Goal: Task Accomplishment & Management: Complete application form

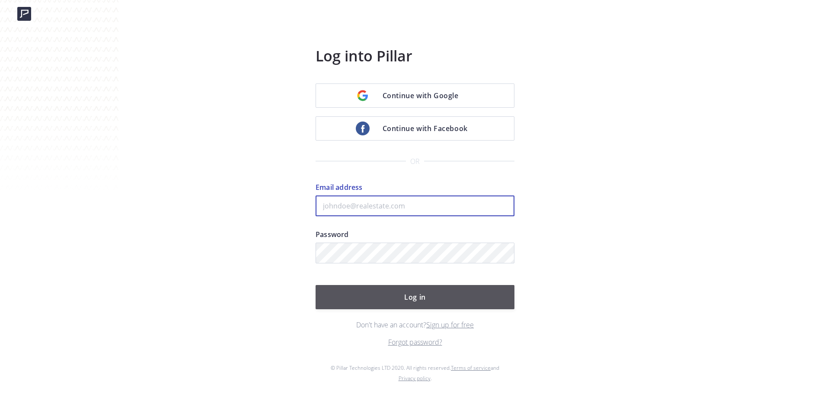
type input "[PERSON_NAME][EMAIL_ADDRESS][PERSON_NAME][DOMAIN_NAME]"
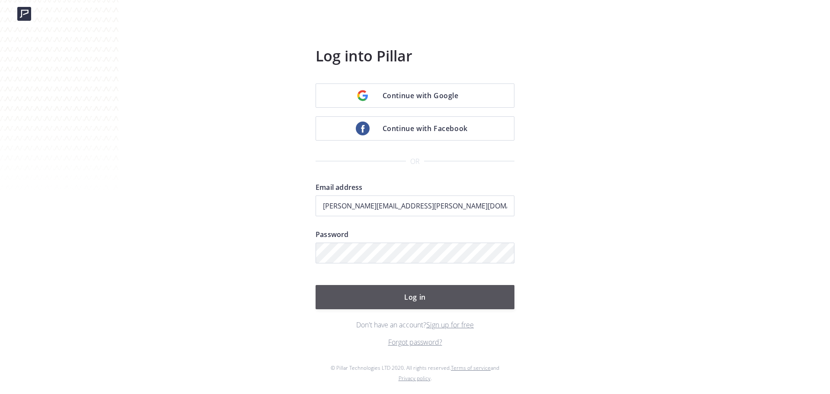
click at [423, 295] on button "Log in" at bounding box center [415, 297] width 199 height 24
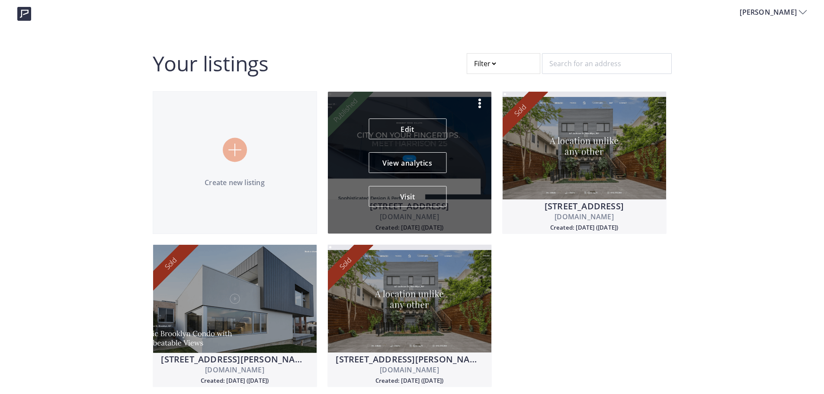
click at [479, 103] on img at bounding box center [479, 103] width 10 height 10
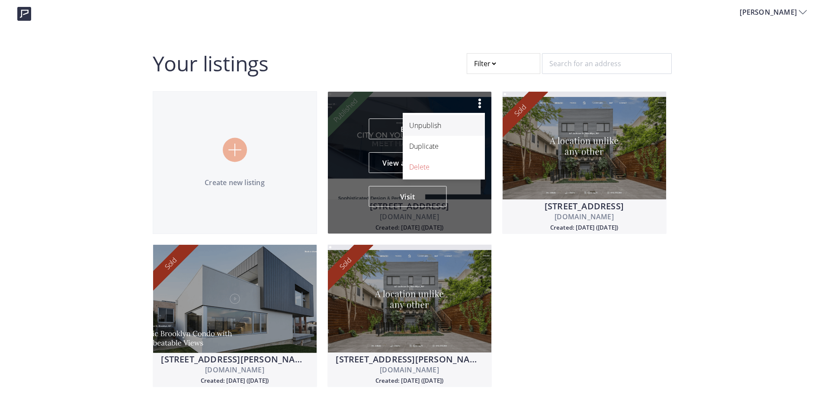
click at [449, 126] on p "Unpublish" at bounding box center [439, 125] width 60 height 10
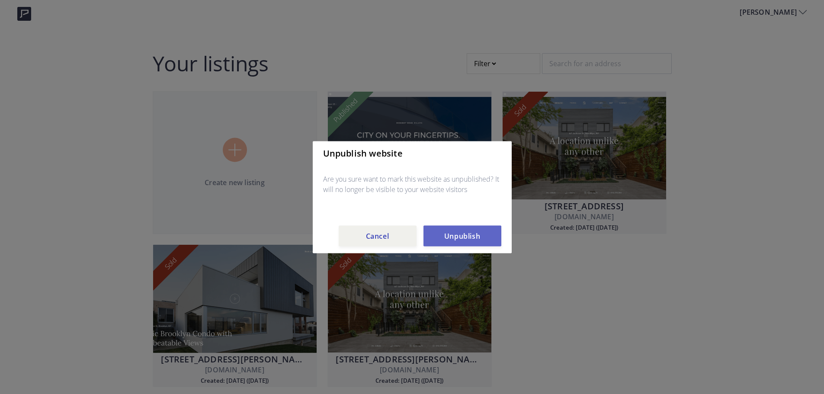
click at [462, 243] on button "Unpublish" at bounding box center [462, 235] width 78 height 21
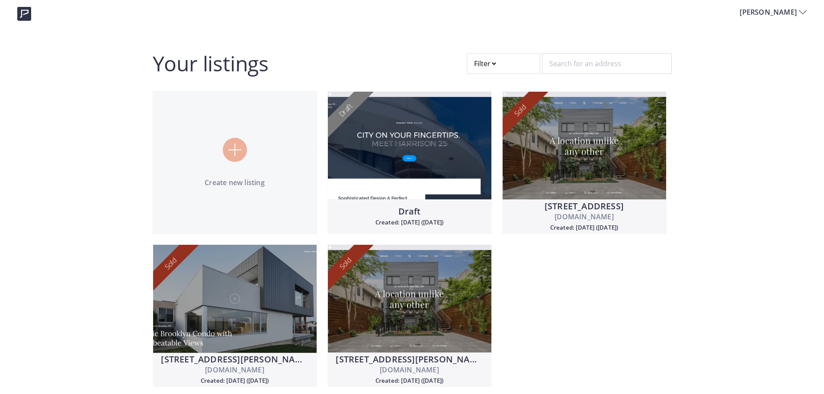
click at [210, 157] on div "Create new listing" at bounding box center [234, 163] width 163 height 50
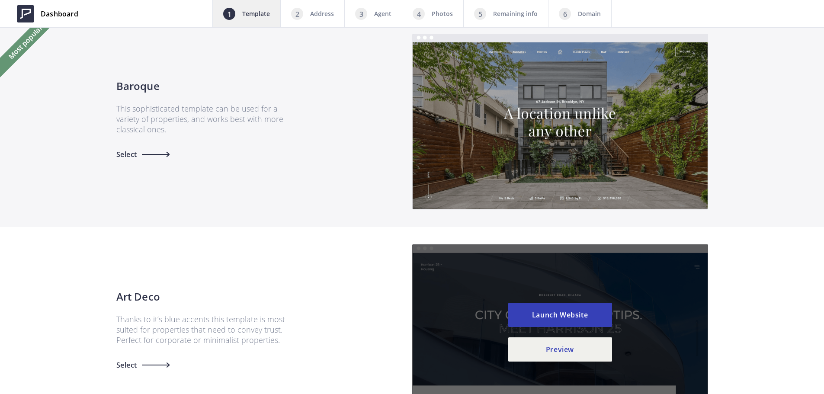
scroll to position [130, 0]
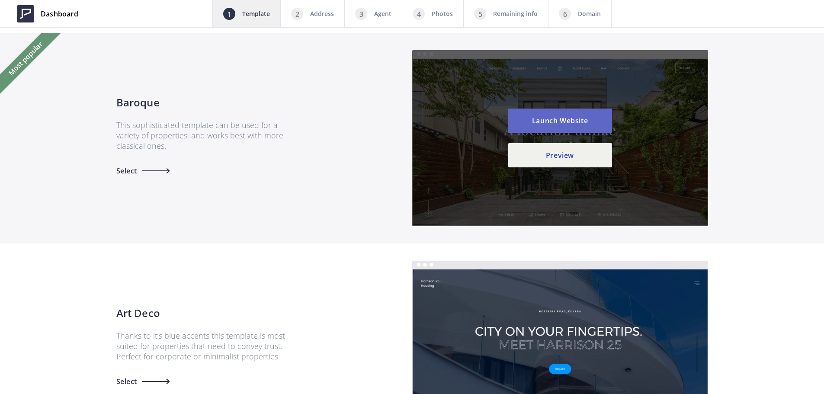
drag, startPoint x: 574, startPoint y: 124, endPoint x: 565, endPoint y: 132, distance: 12.5
click at [572, 125] on button "Launch Website" at bounding box center [560, 121] width 104 height 24
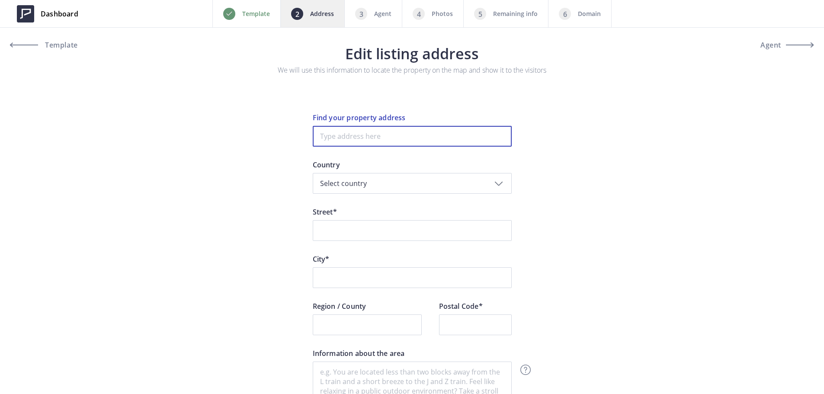
click at [399, 135] on input at bounding box center [412, 136] width 199 height 21
click at [346, 135] on input at bounding box center [412, 136] width 199 height 21
paste input "4415 Fleming Ave, Oakland, CA 94619"
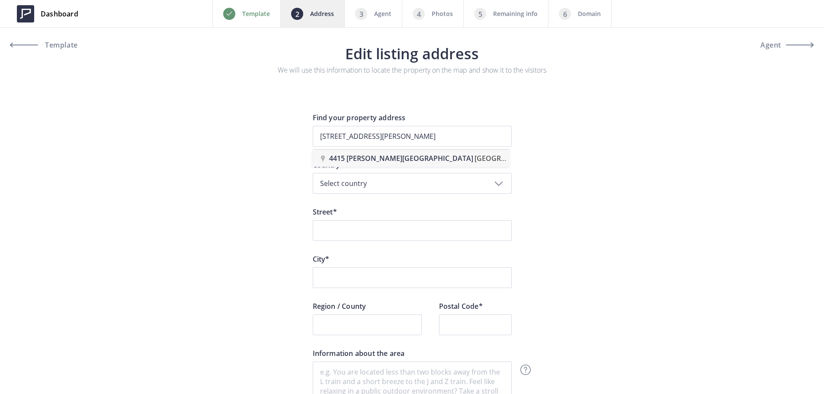
type input "4415 Fleming Ave, Oakland, CA 94619, USA"
type input "Fleming Avenue 4415"
type input "Oakland"
type input "94619"
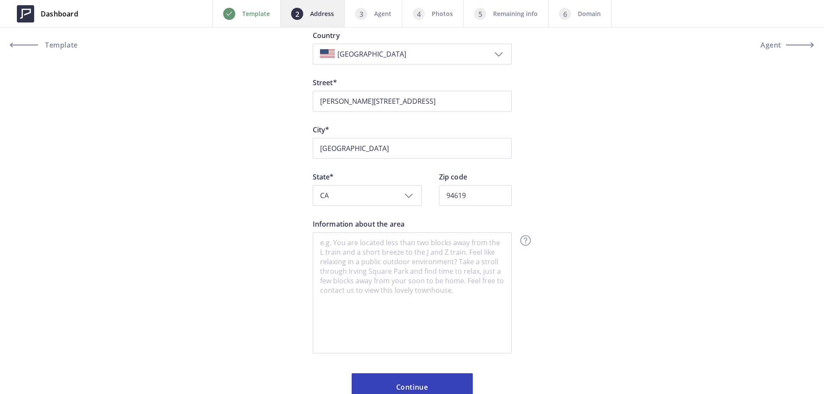
scroll to position [130, 0]
click at [322, 105] on input "Fleming Avenue 4415" at bounding box center [412, 100] width 199 height 21
click at [400, 99] on input "4415 Fleming Avenue 4415" at bounding box center [412, 100] width 199 height 21
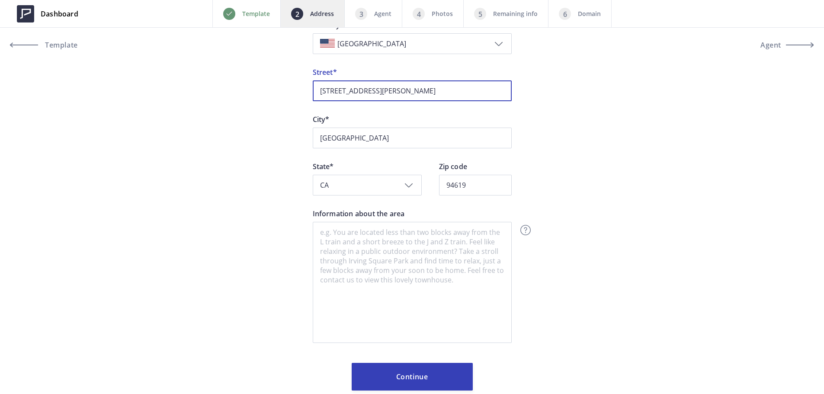
scroll to position [160, 0]
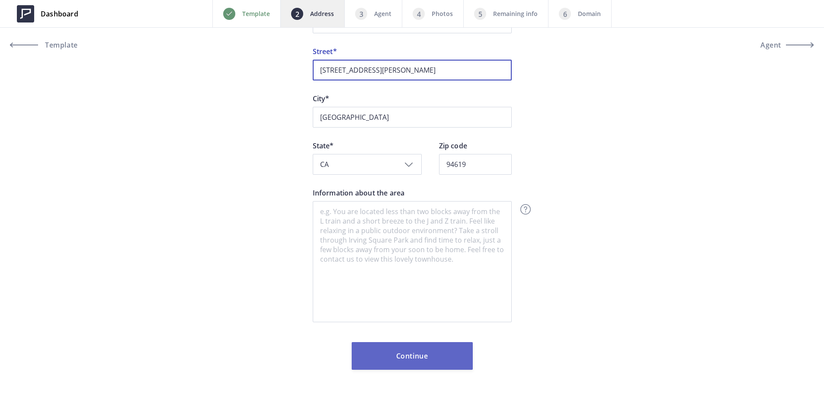
type input "4415 Fleming Avenue"
click at [422, 359] on button "Continue" at bounding box center [412, 356] width 121 height 28
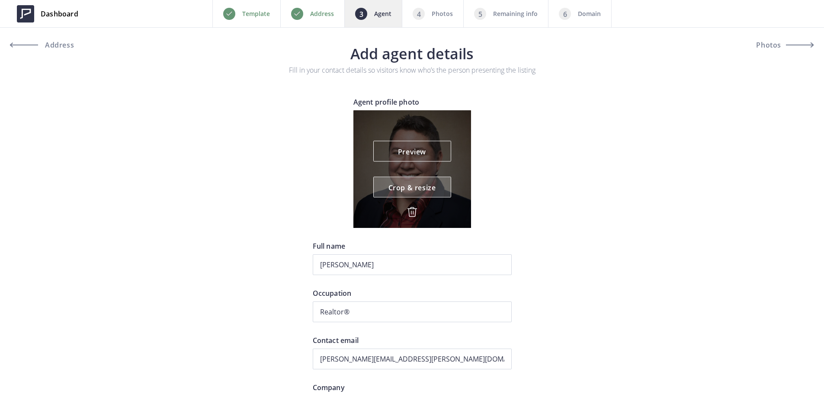
click at [408, 187] on link "Crop & resize" at bounding box center [412, 187] width 78 height 21
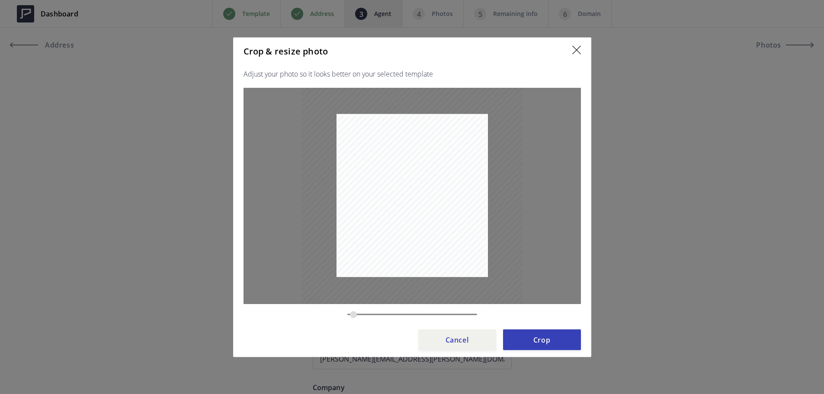
type input "0.329"
click at [462, 340] on button "Cancel" at bounding box center [457, 339] width 78 height 21
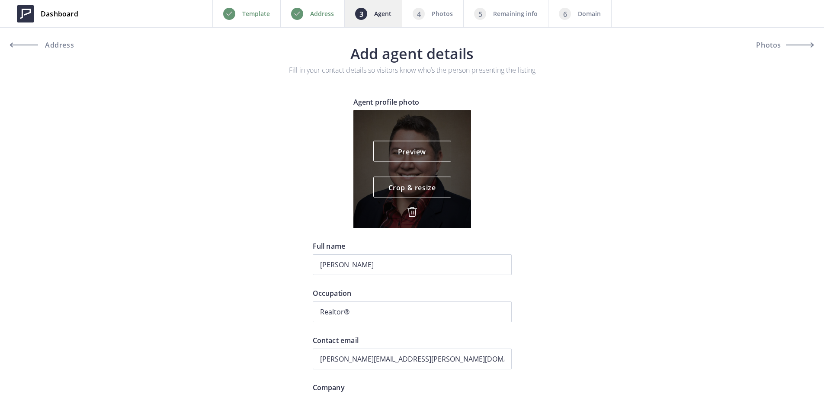
click at [418, 210] on div "Preview Crop & resize" at bounding box center [412, 169] width 118 height 118
click at [409, 211] on img at bounding box center [412, 212] width 10 height 10
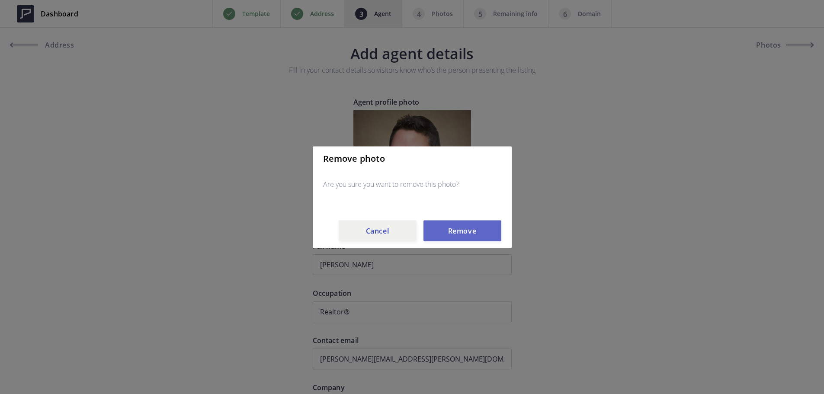
click at [449, 227] on button "Remove" at bounding box center [462, 230] width 78 height 21
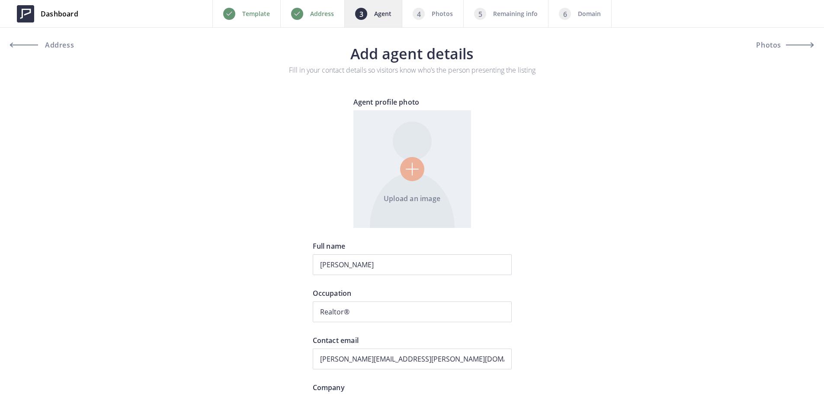
click at [422, 178] on input "file" at bounding box center [412, 169] width 118 height 118
type input "C:\fakepath\[PERSON_NAME]jpg"
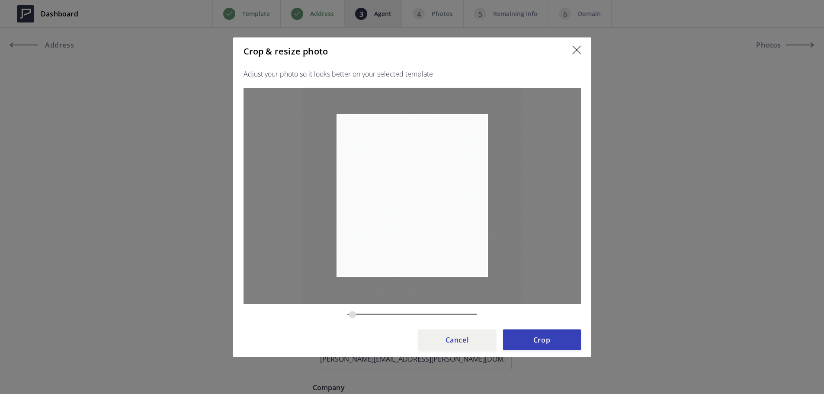
type input "0.1964"
click at [559, 342] on button "Crop" at bounding box center [542, 339] width 78 height 21
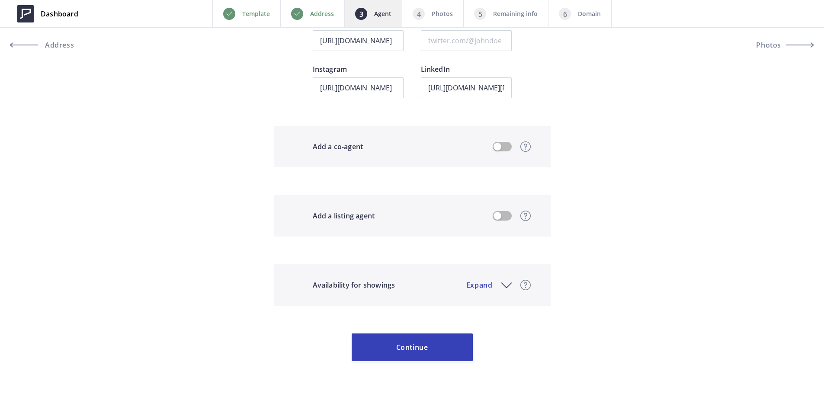
scroll to position [692, 0]
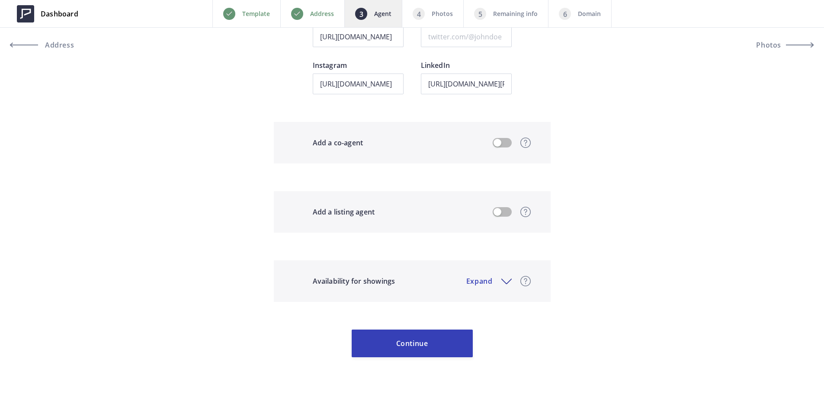
click at [508, 146] on button "button" at bounding box center [501, 143] width 19 height 10
